Goal: Answer question/provide support

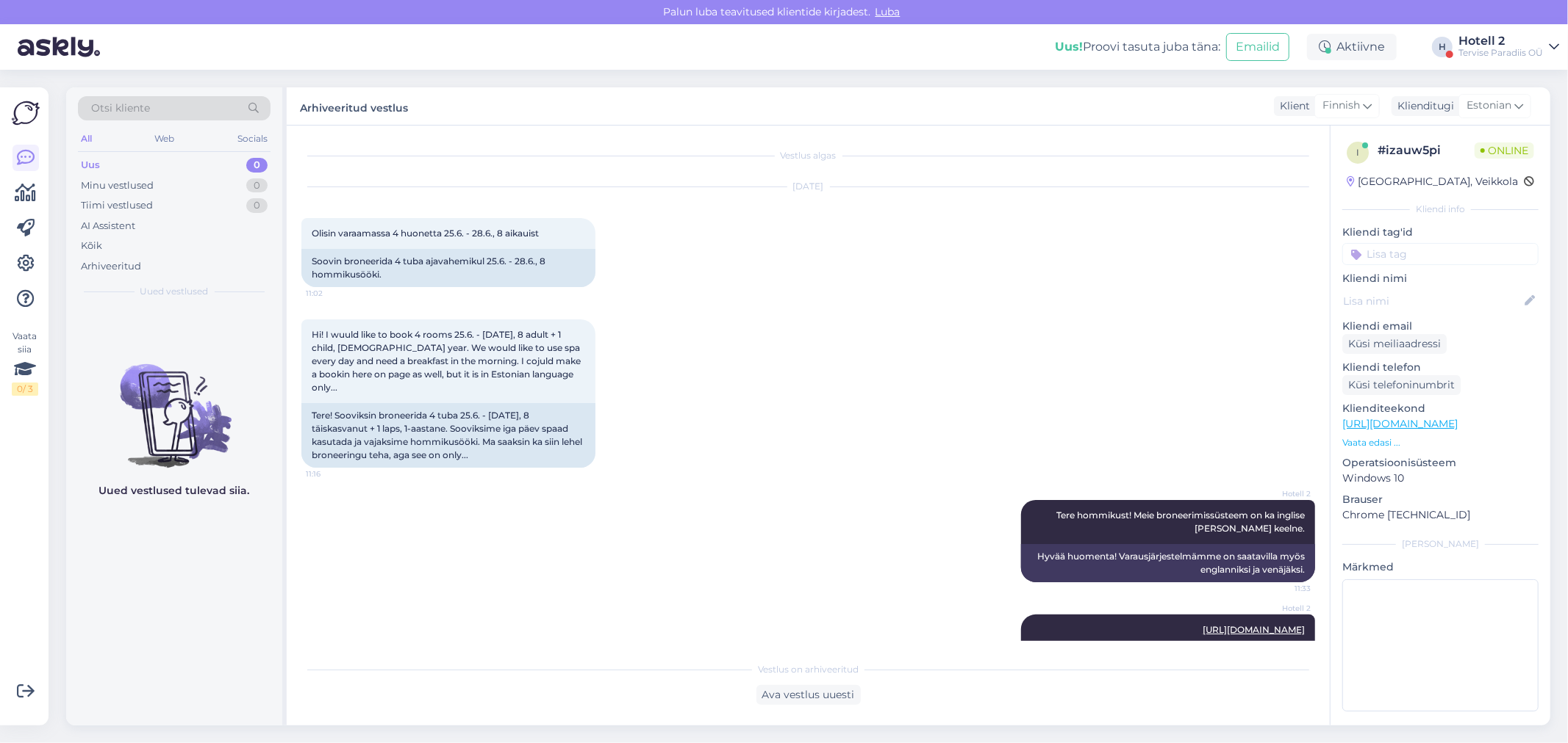
scroll to position [186, 0]
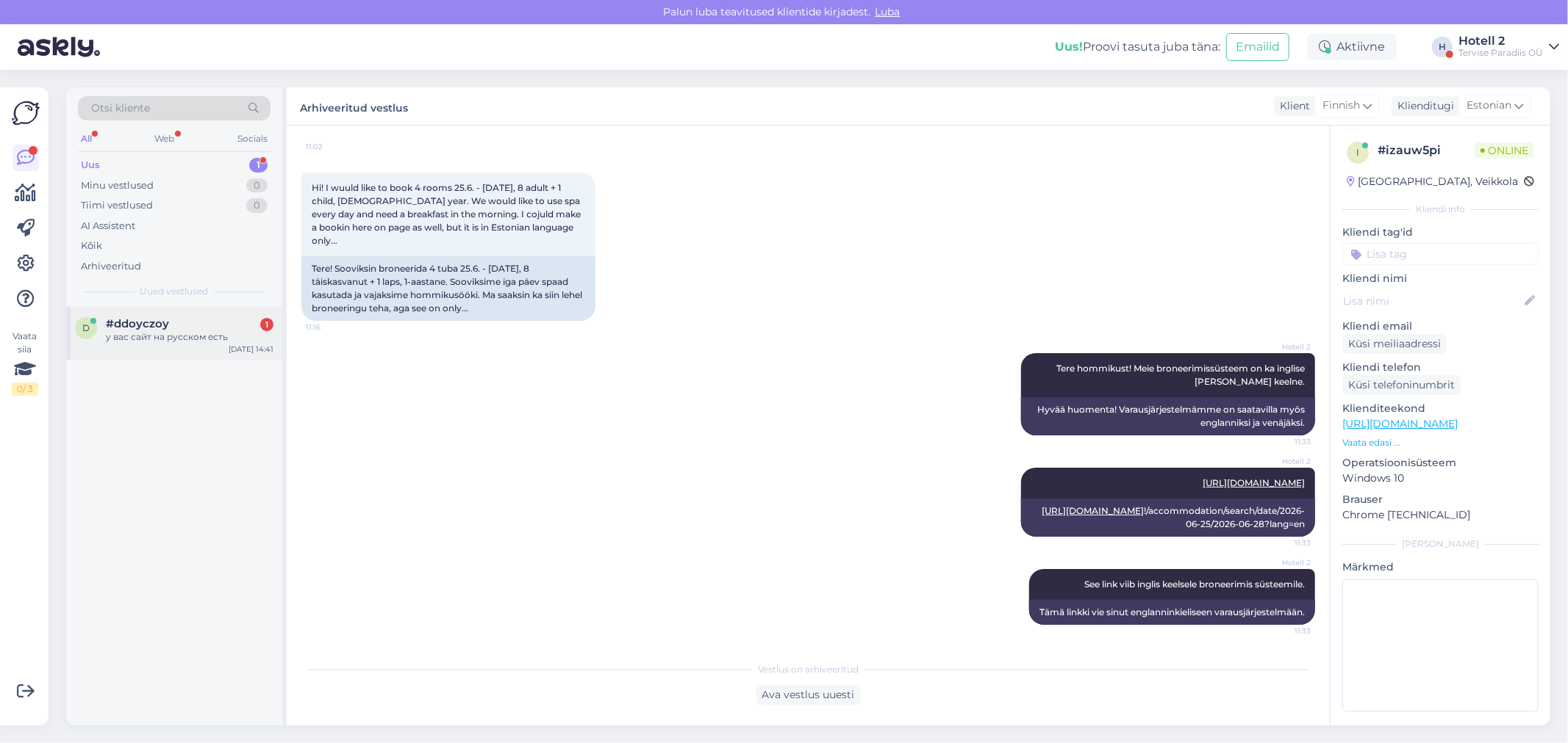
click at [221, 355] on div "d #ddoyczoy 1 у вас сайт на русском есть [DATE] 14:41" at bounding box center [174, 333] width 216 height 53
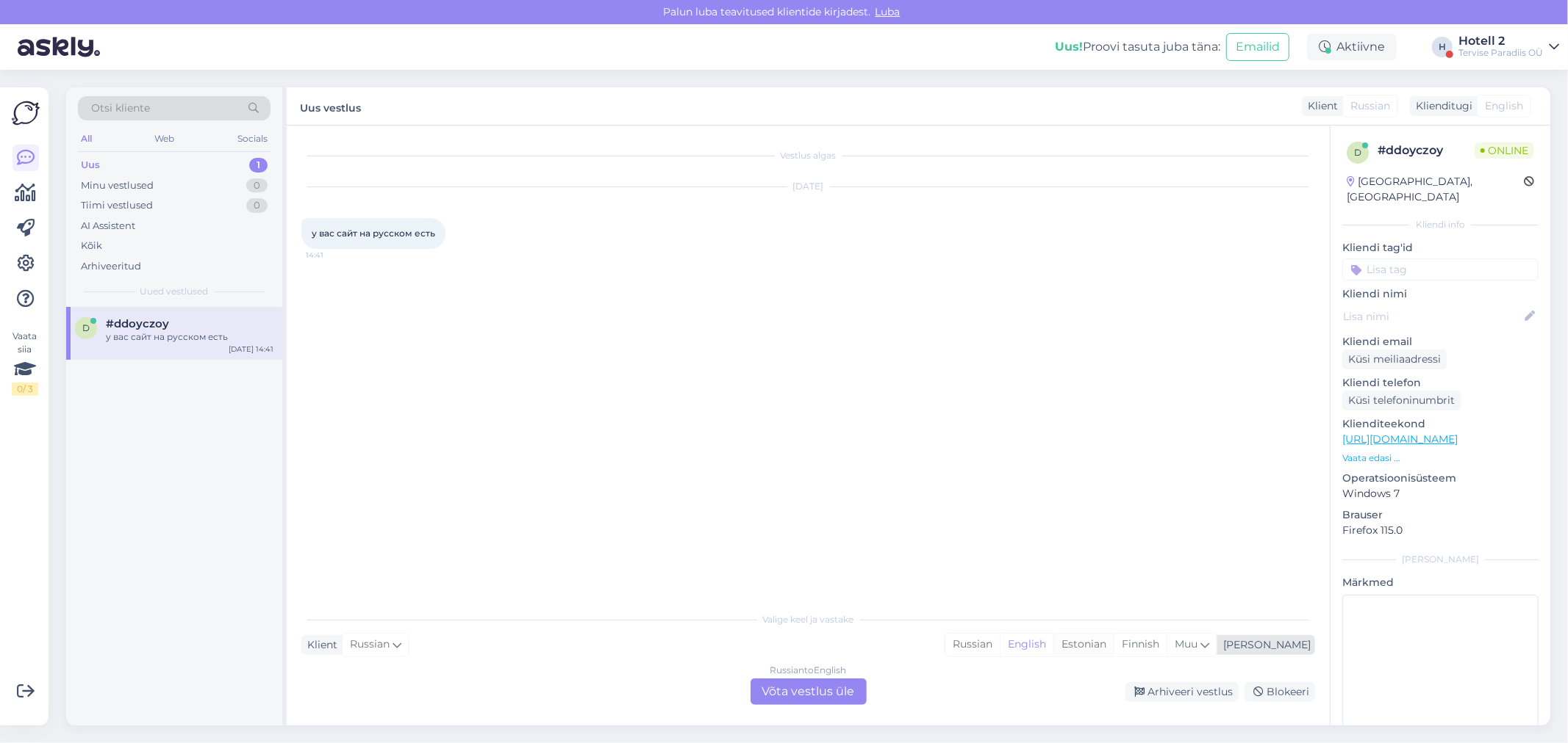
click at [1114, 639] on div "Estonian" at bounding box center [1082, 645] width 60 height 22
click at [809, 688] on div "Russian to Estonian Võta vestlus üle" at bounding box center [808, 692] width 116 height 26
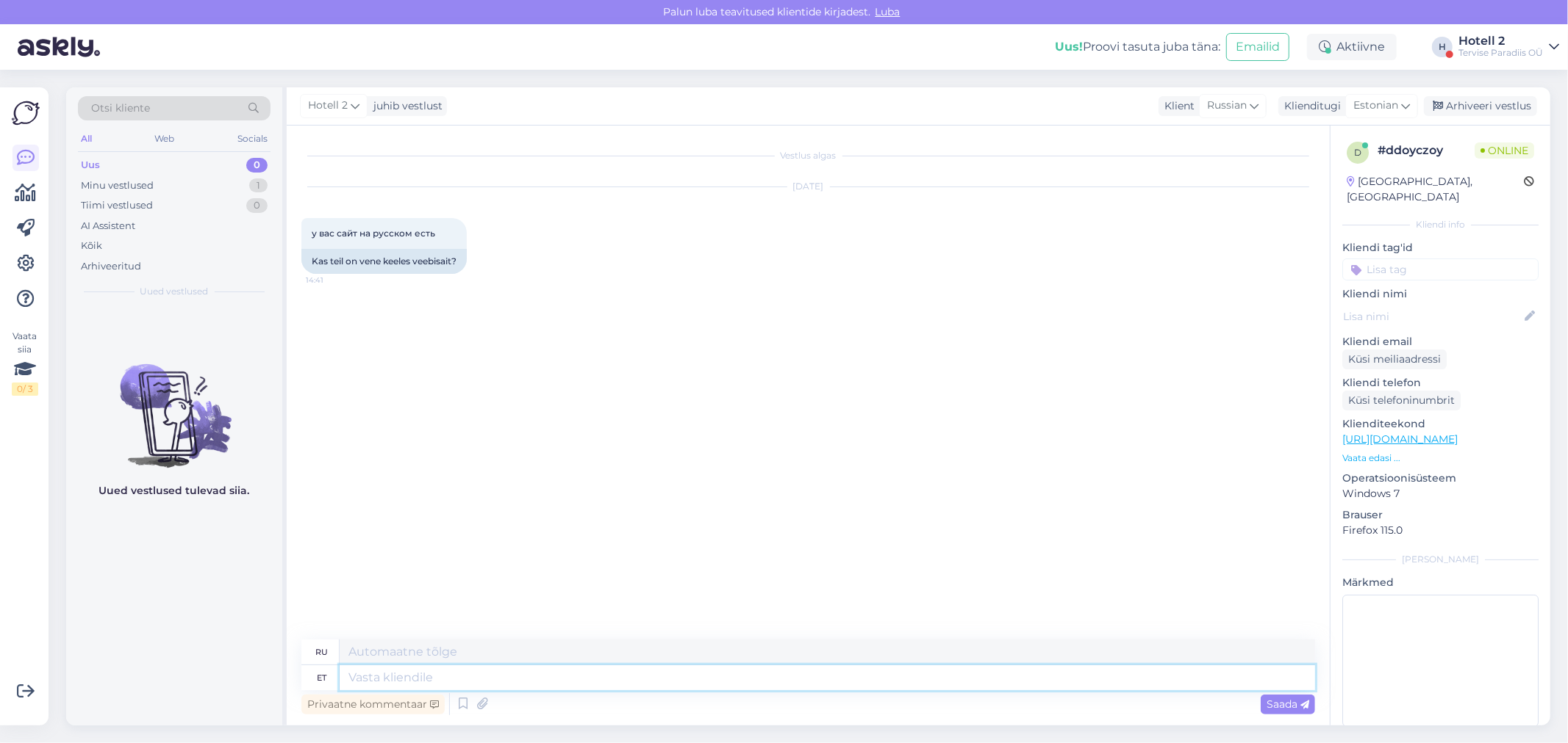
click at [380, 679] on textarea at bounding box center [827, 678] width 975 height 25
type textarea "Tere"
type textarea "Привет"
paste textarea "[URL][DOMAIN_NAME]"
type textarea "[URL][DOMAIN_NAME]"
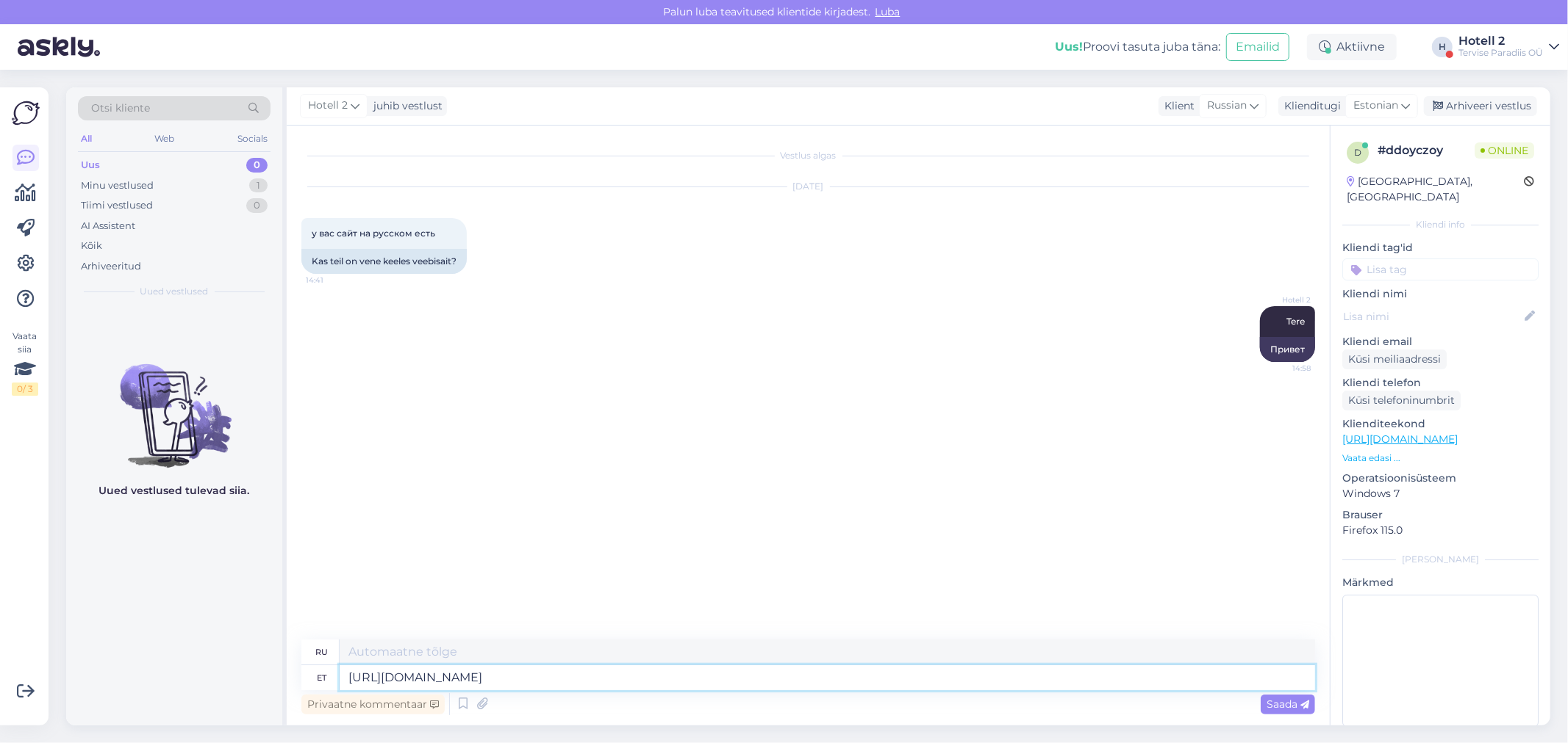
type textarea "[URL][DOMAIN_NAME]"
paste textarea "[URL][DOMAIN_NAME]"
type textarea "[URL][DOMAIN_NAME]"
type textarea "[URL][DOMAIN_NAME] !/accommodation/packages?lang=ru"
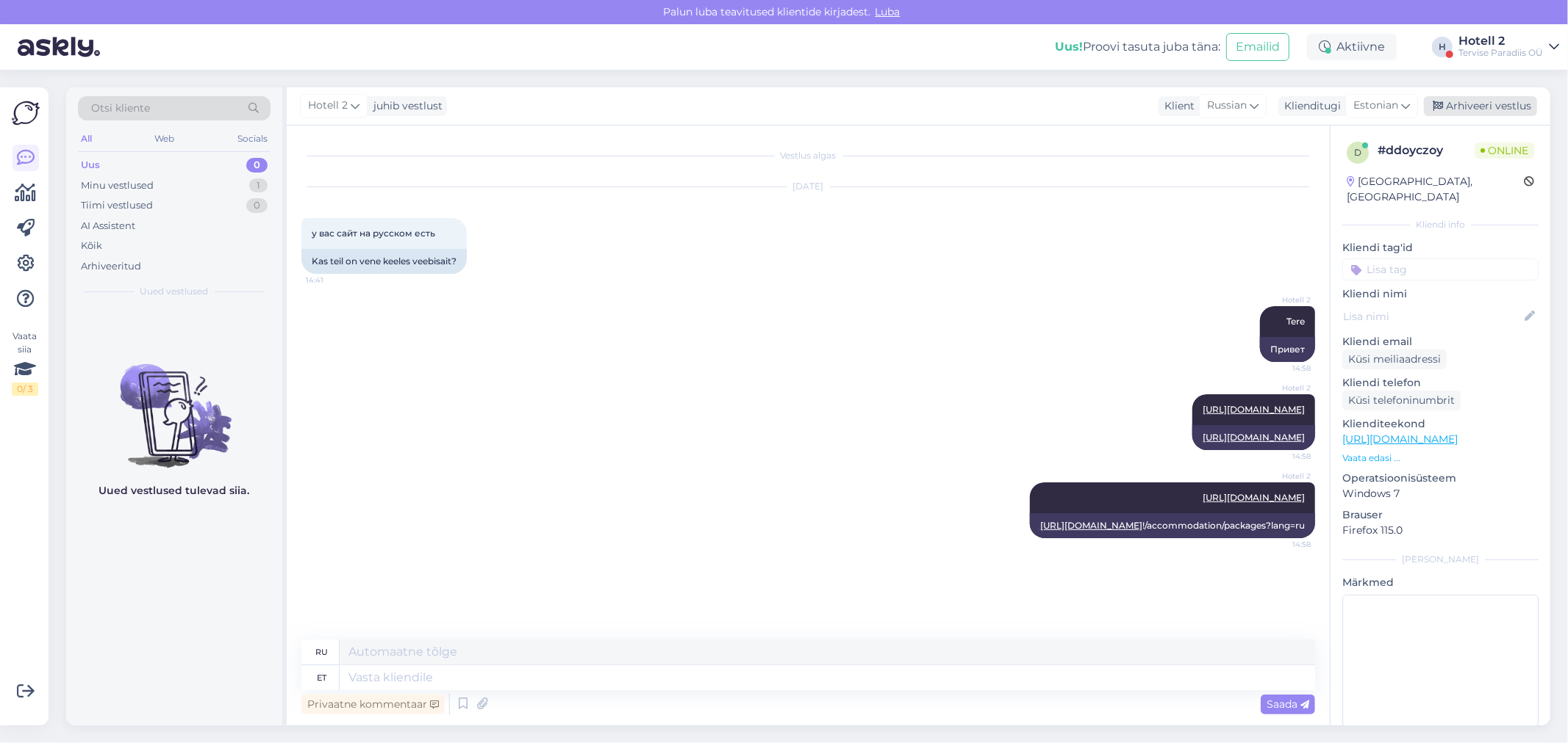
click at [1446, 105] on div "Arhiveeri vestlus" at bounding box center [1480, 106] width 113 height 19
